Goal: Navigation & Orientation: Find specific page/section

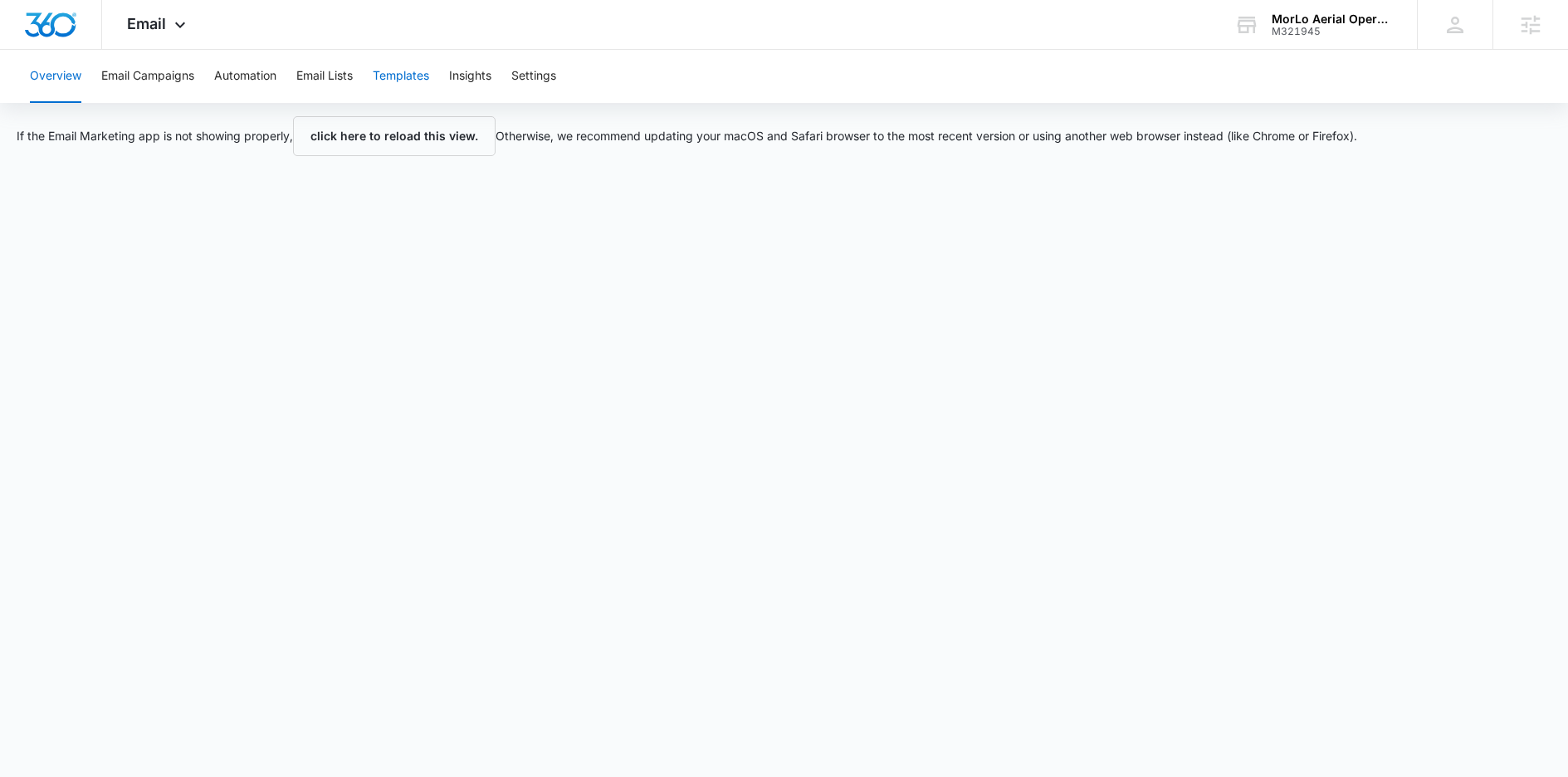
click at [409, 72] on button "Templates" at bounding box center [400, 76] width 57 height 53
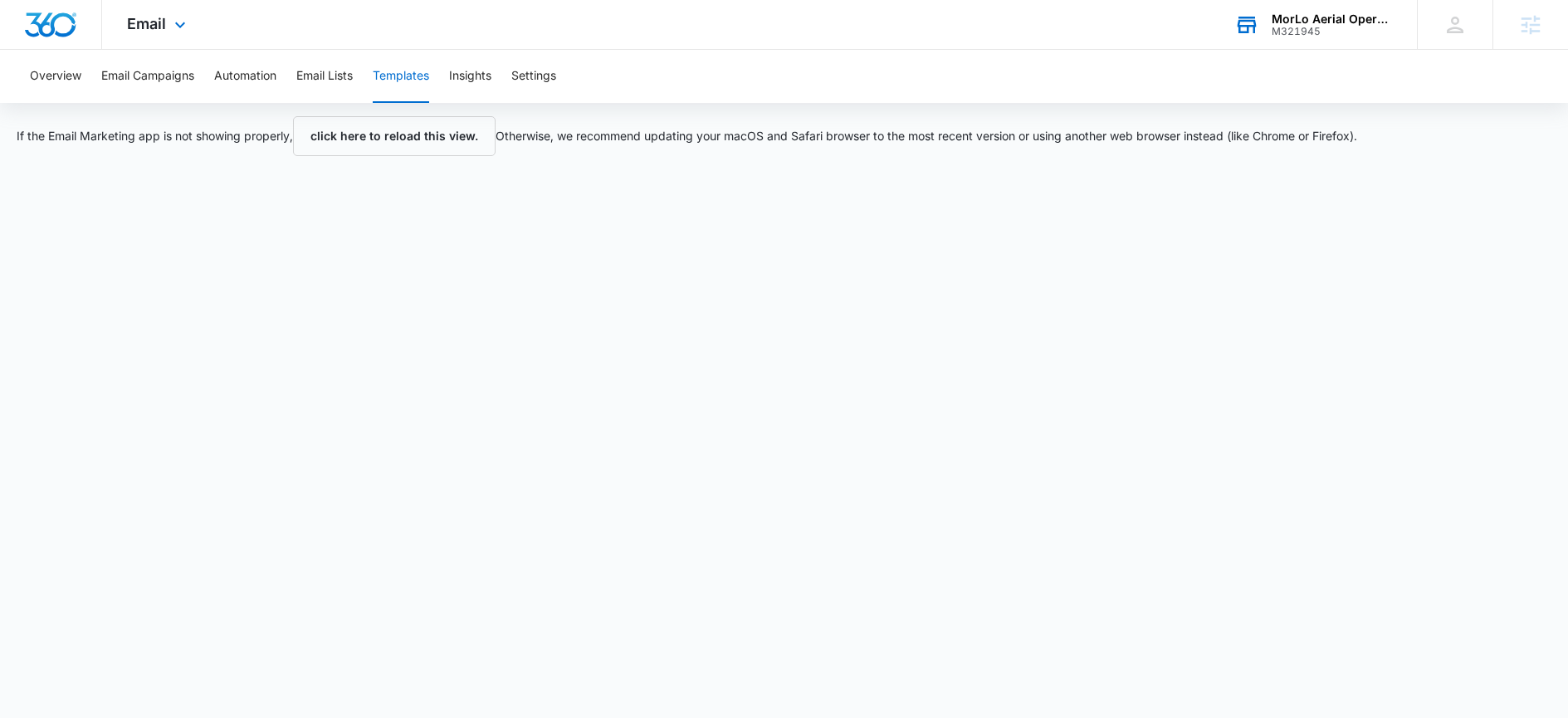
click at [1347, 26] on div "M321945" at bounding box center [1332, 32] width 121 height 12
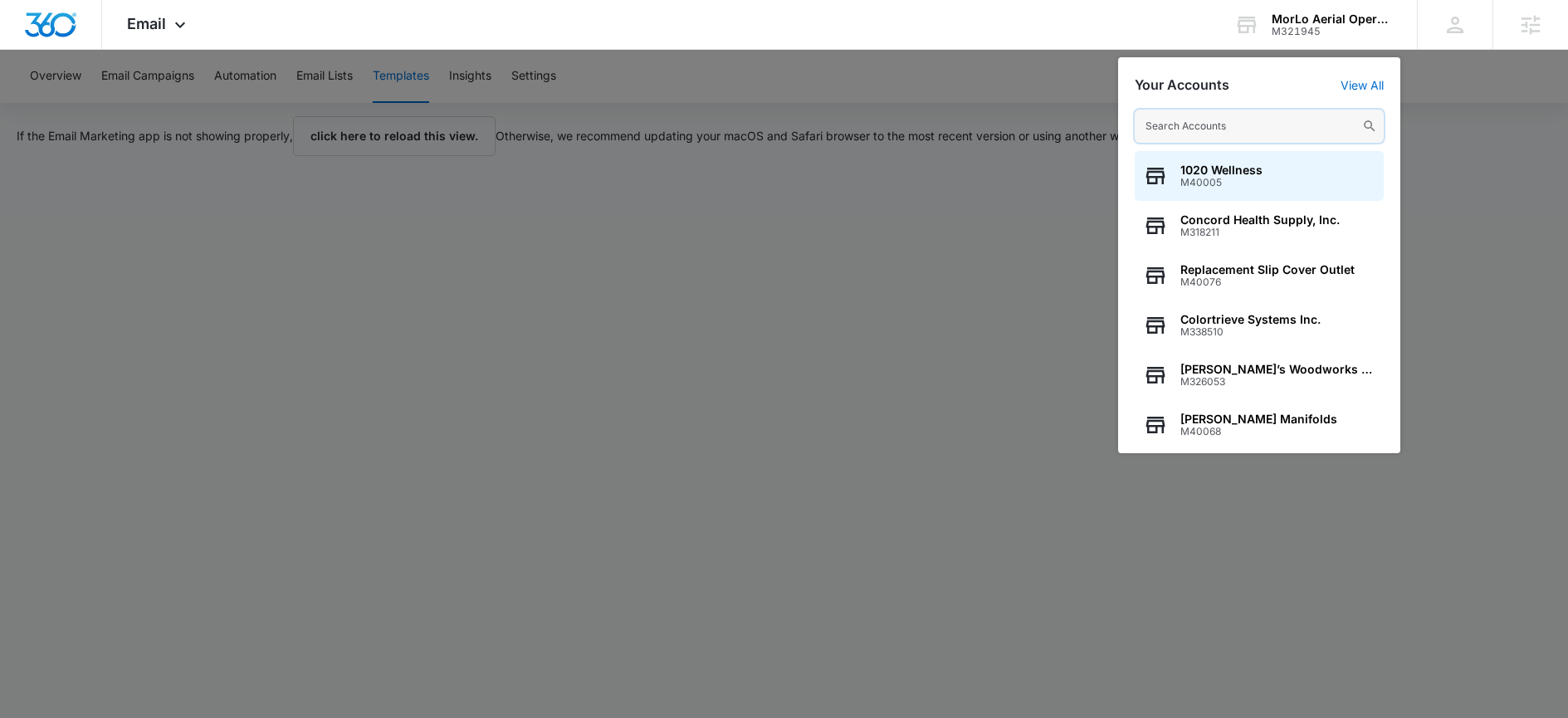
click at [1301, 113] on input "text" at bounding box center [1260, 126] width 249 height 33
drag, startPoint x: 1516, startPoint y: 103, endPoint x: 1300, endPoint y: 114, distance: 216.3
click at [1301, 114] on input "text" at bounding box center [1260, 126] width 249 height 33
paste input "M335133"
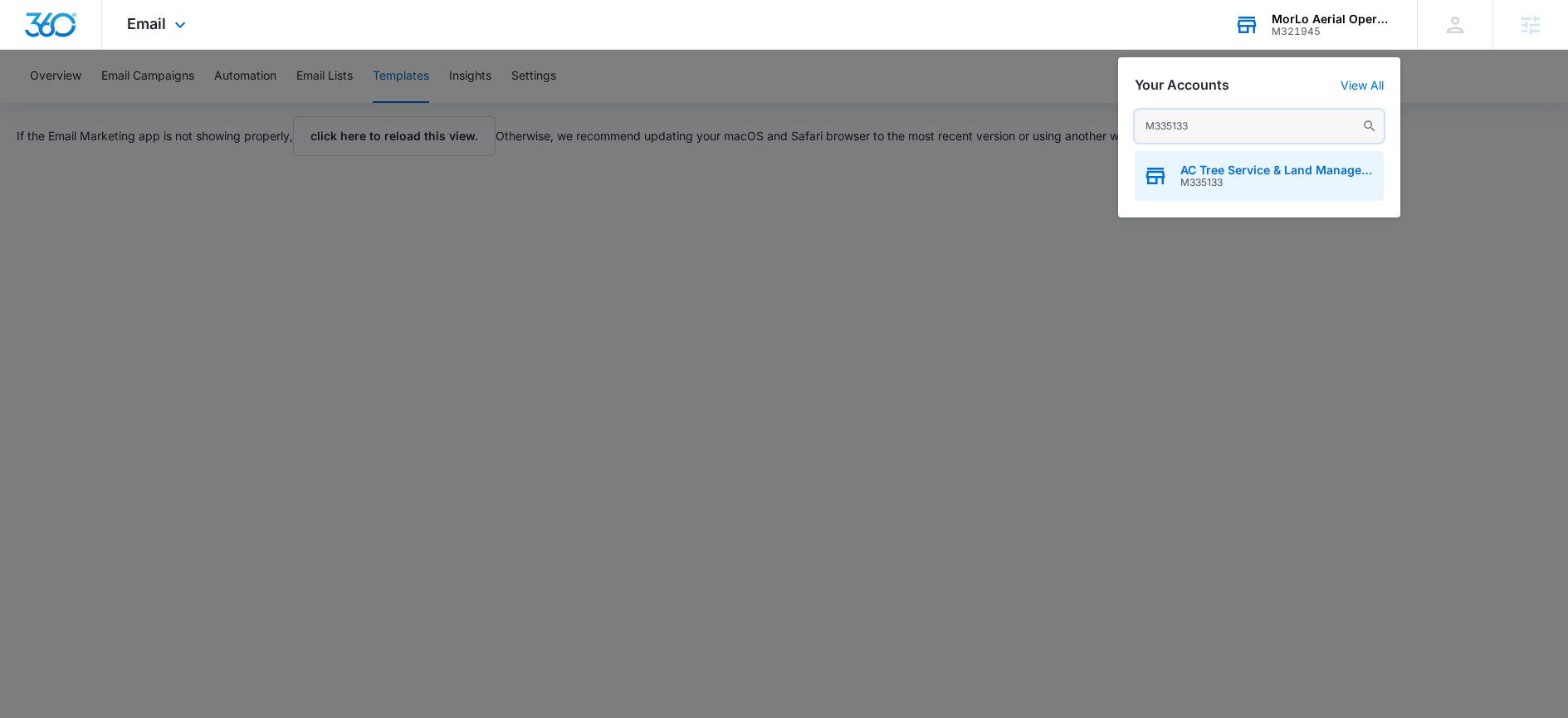
type input "M335133"
click at [1300, 178] on span "M335133" at bounding box center [1278, 182] width 195 height 12
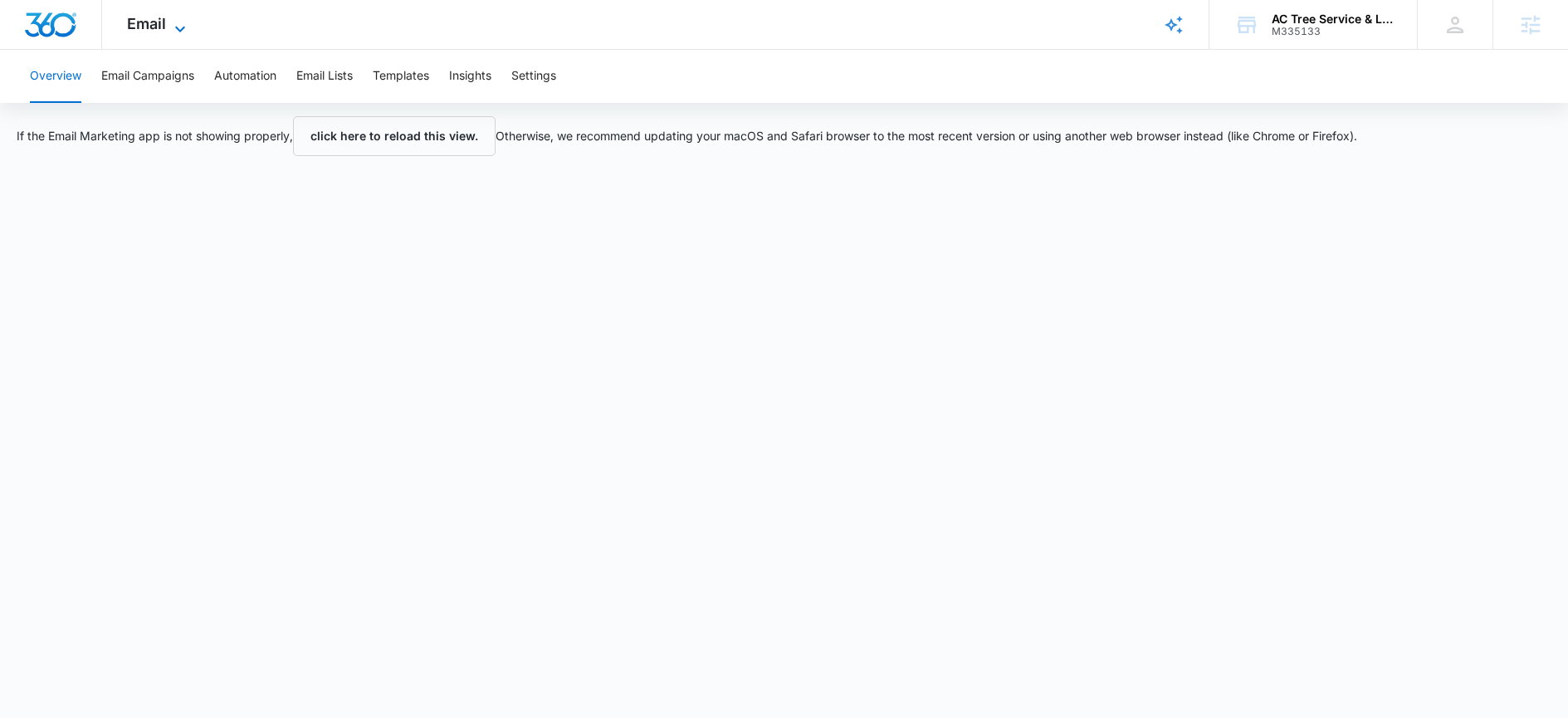
click at [168, 22] on div "Email Apps Reputation Websites Forms CRM Email Social Content Ads Intelligence …" at bounding box center [159, 24] width 113 height 49
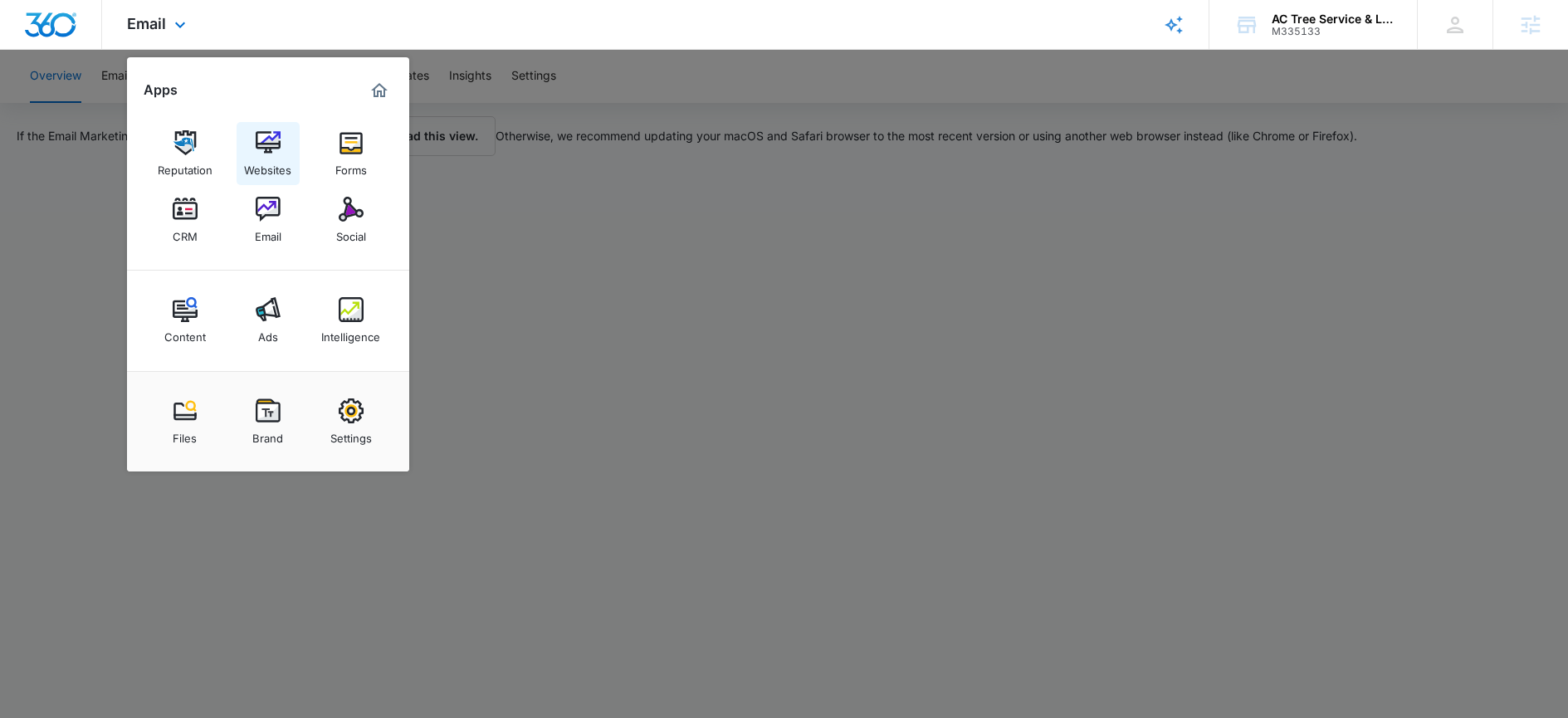
click at [249, 150] on link "Websites" at bounding box center [268, 153] width 63 height 63
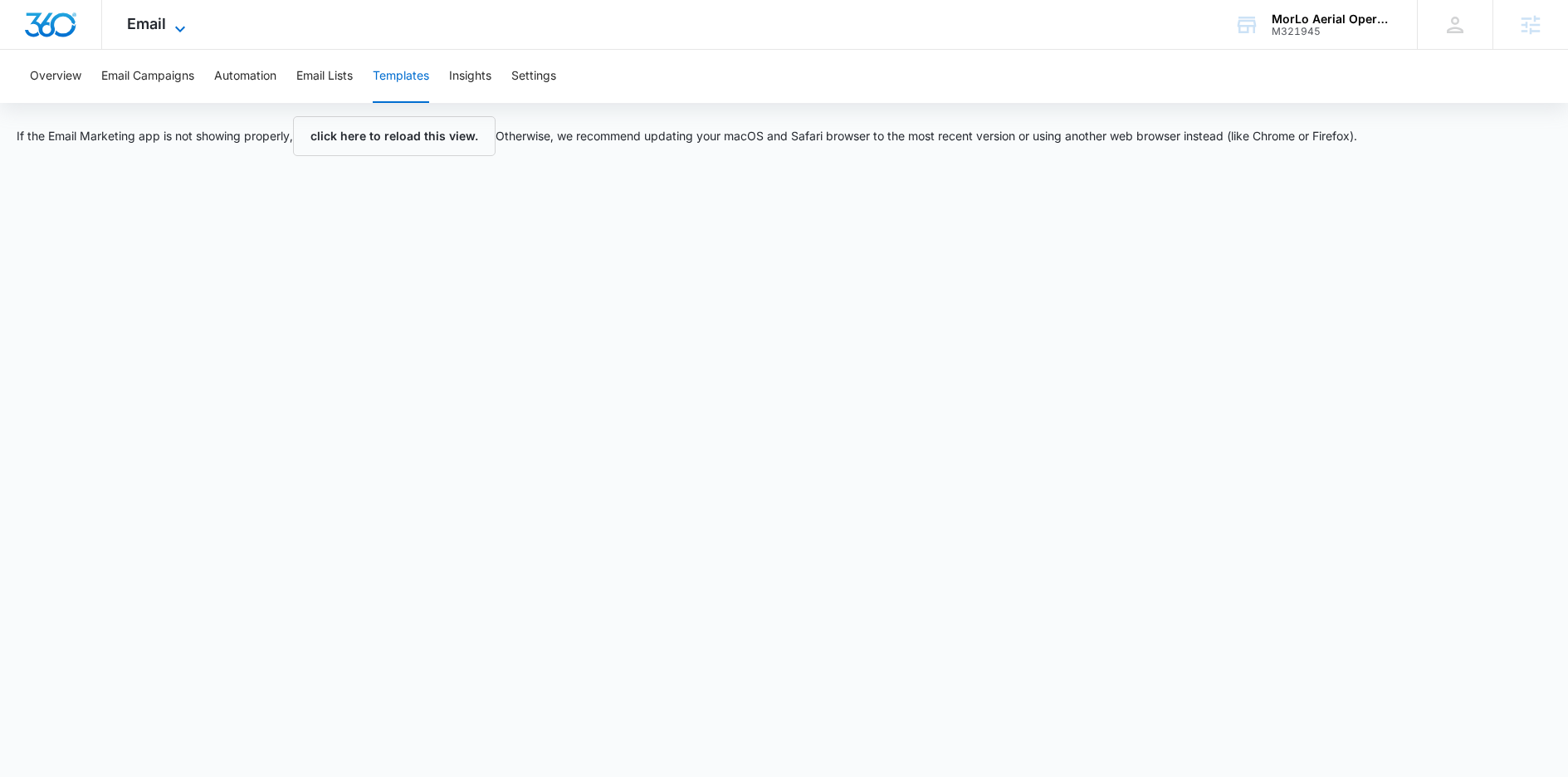
click at [161, 20] on span "Email" at bounding box center [147, 23] width 39 height 18
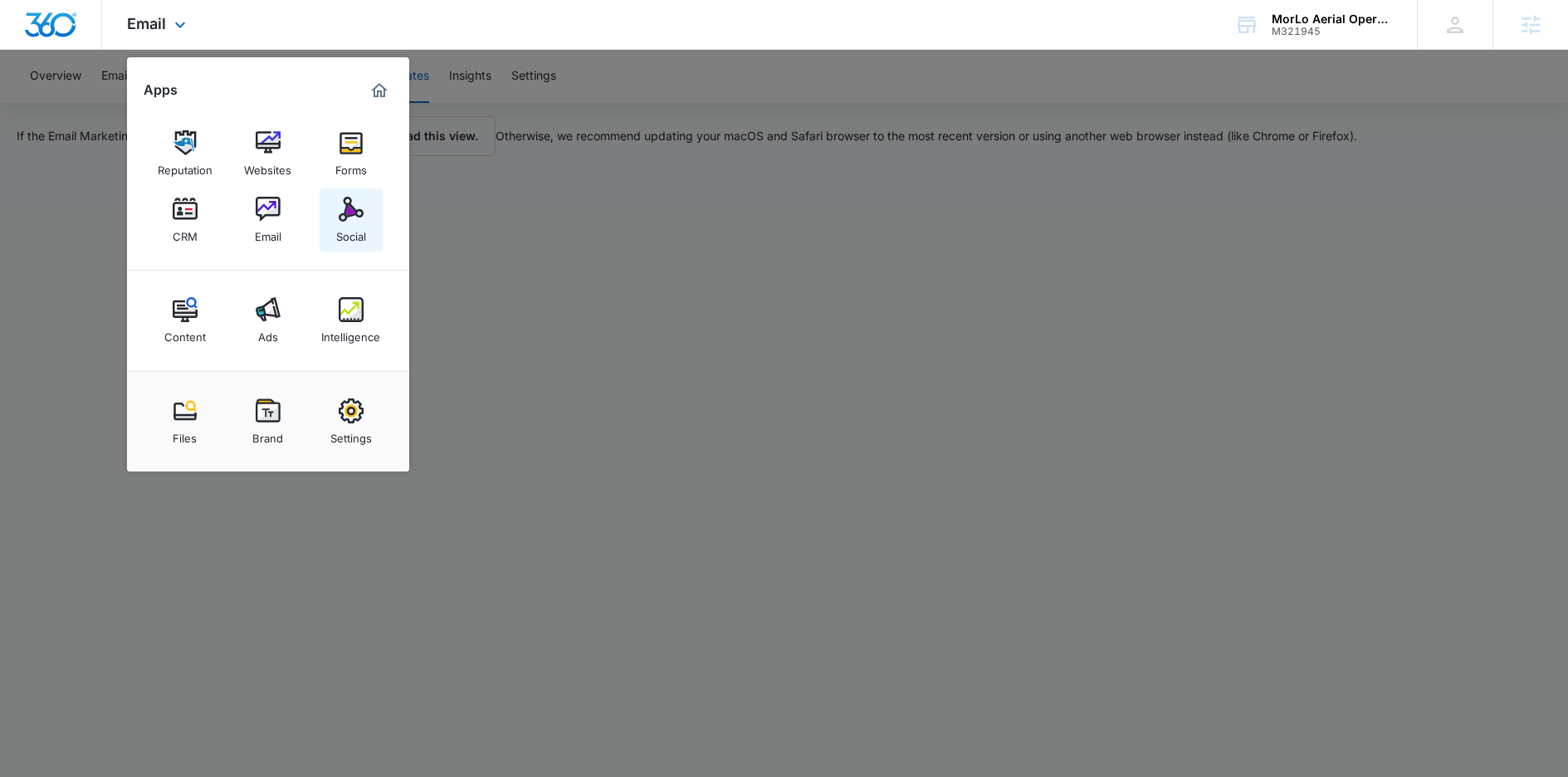
click at [347, 225] on div "Social" at bounding box center [351, 232] width 30 height 21
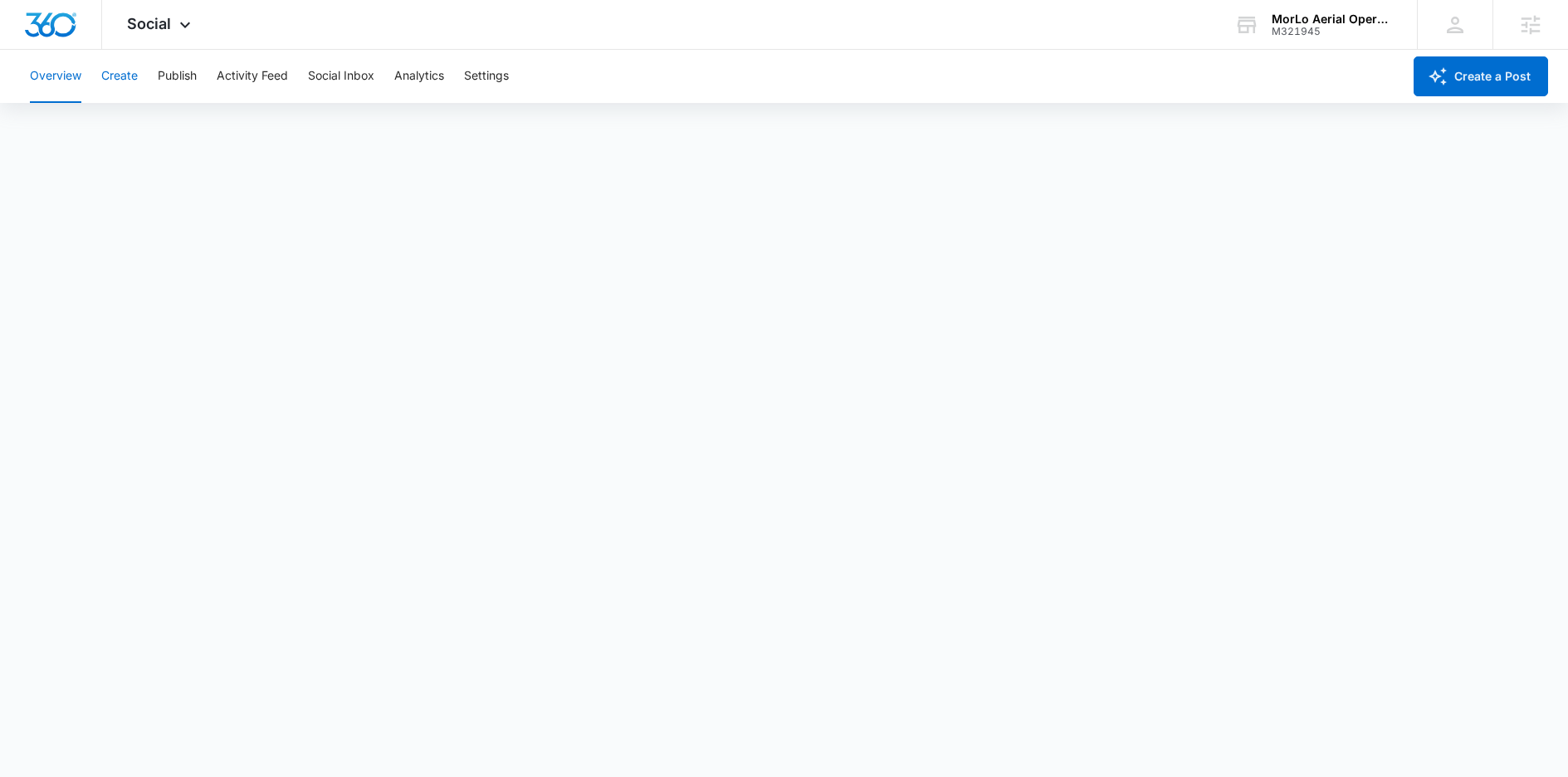
click at [112, 79] on button "Create" at bounding box center [119, 76] width 36 height 53
click at [480, 63] on button "Settings" at bounding box center [487, 76] width 45 height 53
click at [119, 83] on button "Create" at bounding box center [119, 76] width 36 height 53
click at [168, 87] on button "Publish" at bounding box center [177, 76] width 39 height 53
click at [137, 145] on button "Schedules" at bounding box center [126, 127] width 57 height 46
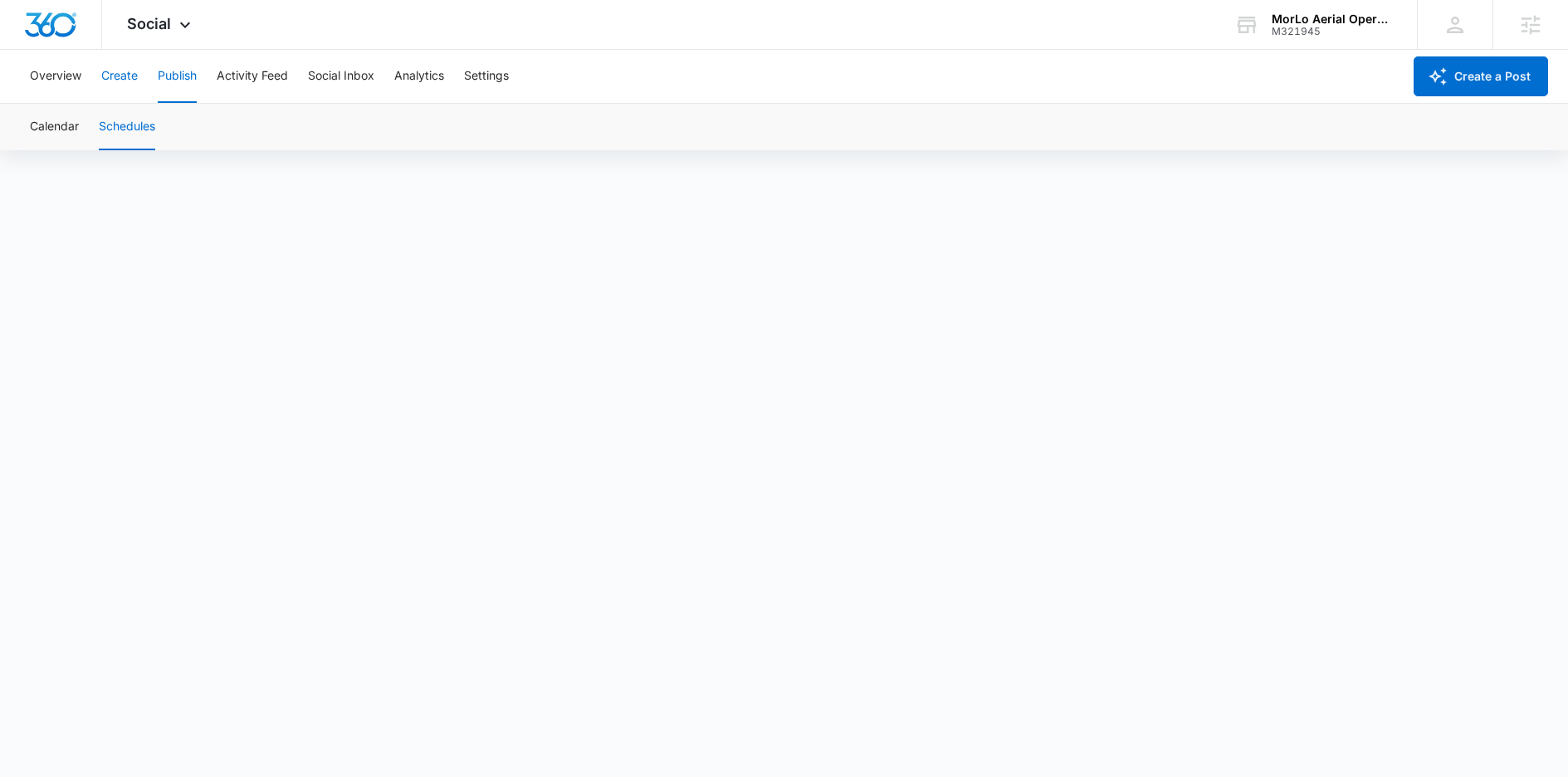
click at [124, 75] on button "Create" at bounding box center [119, 76] width 36 height 53
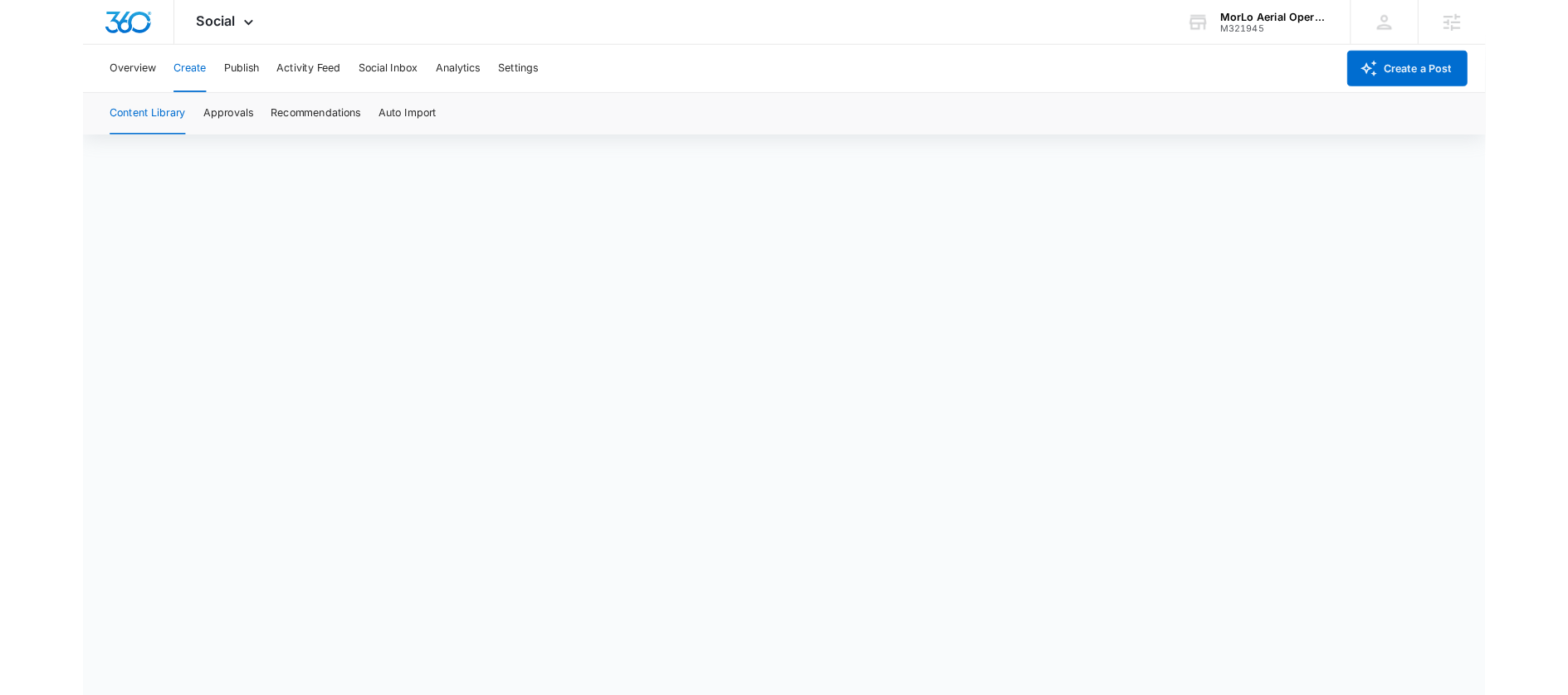
scroll to position [12, 0]
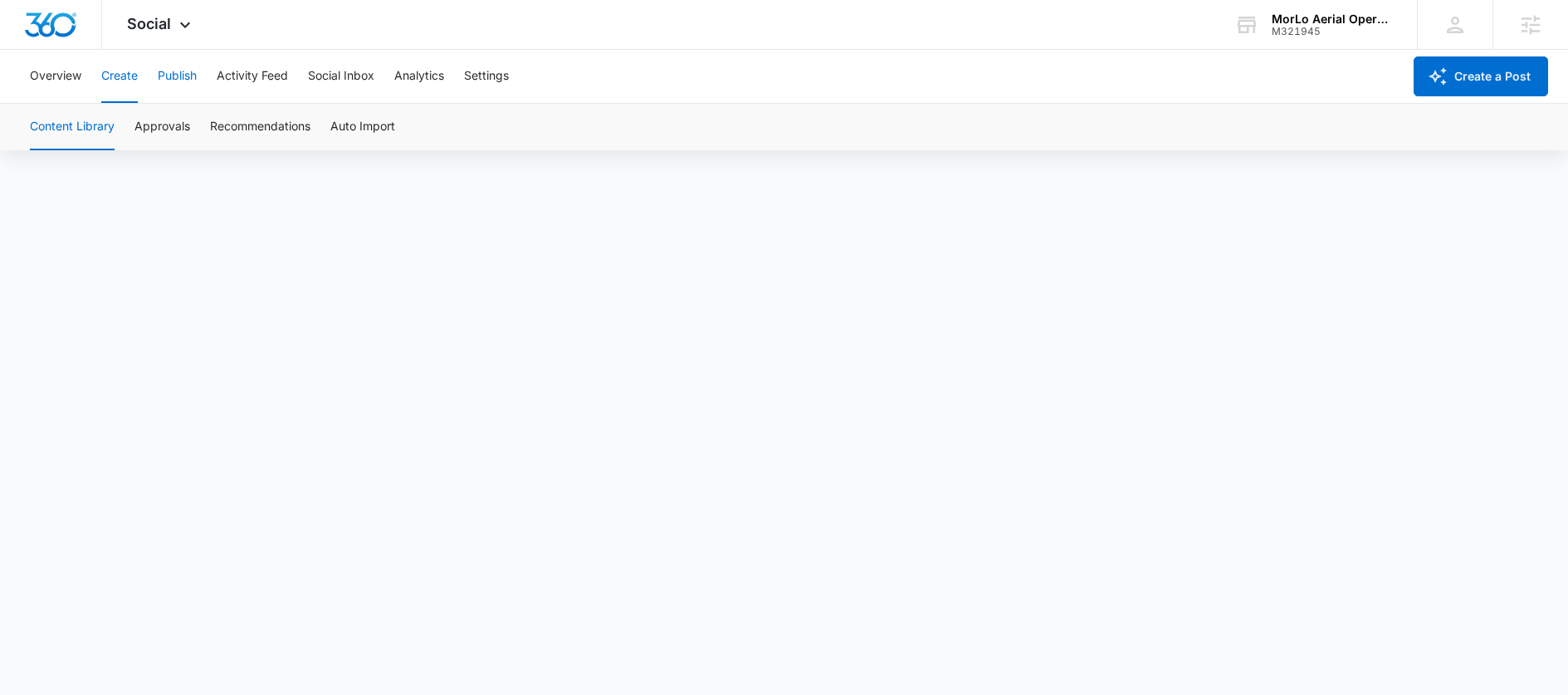
click at [176, 79] on button "Publish" at bounding box center [177, 76] width 39 height 53
click at [115, 148] on button "Schedules" at bounding box center [126, 127] width 57 height 46
click at [124, 134] on button "Schedules" at bounding box center [126, 127] width 57 height 46
click at [69, 126] on button "Calendar" at bounding box center [54, 127] width 49 height 46
